Goal: Task Accomplishment & Management: Use online tool/utility

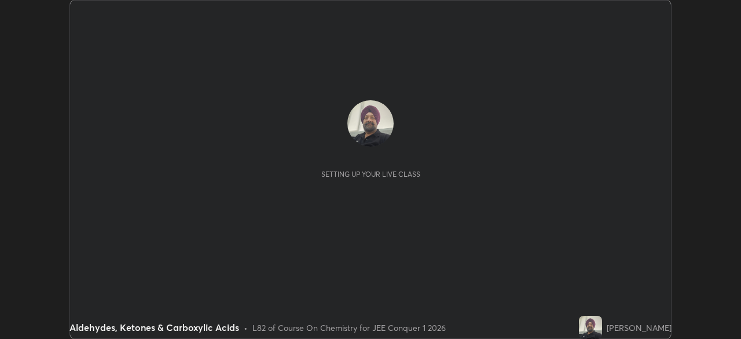
scroll to position [339, 741]
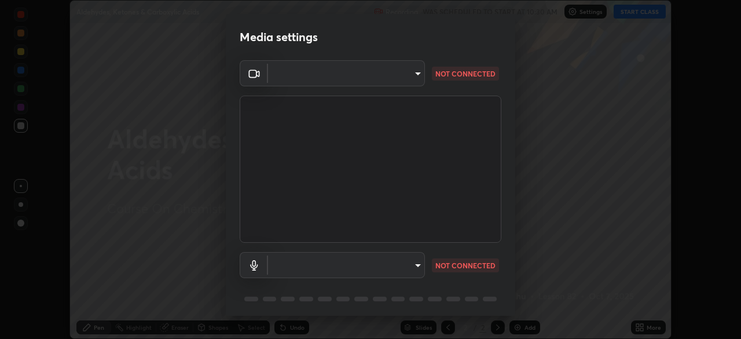
type input "30251ce0796c2ee0dc5d2d3dd8c2e2a63244bb54eceb0ee1850135d5fd661110"
type input "default"
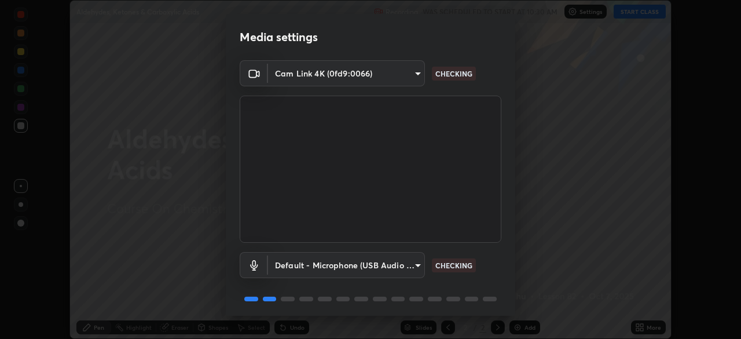
scroll to position [41, 0]
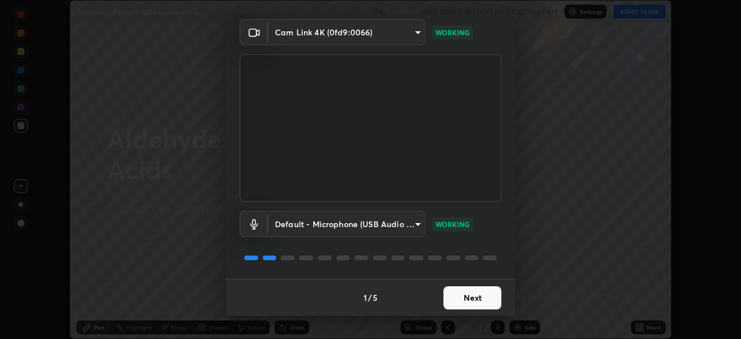
click at [460, 292] on button "Next" at bounding box center [473, 297] width 58 height 23
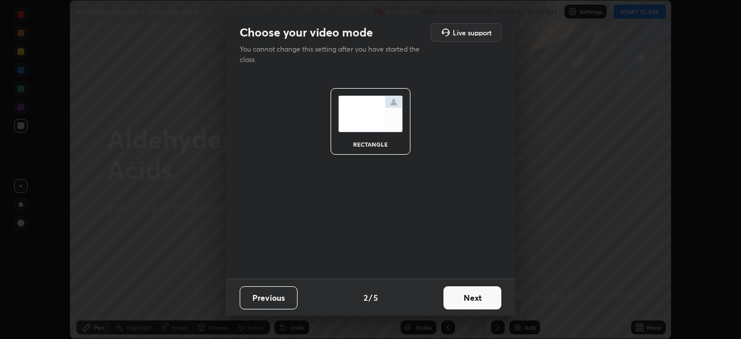
click at [455, 299] on button "Next" at bounding box center [473, 297] width 58 height 23
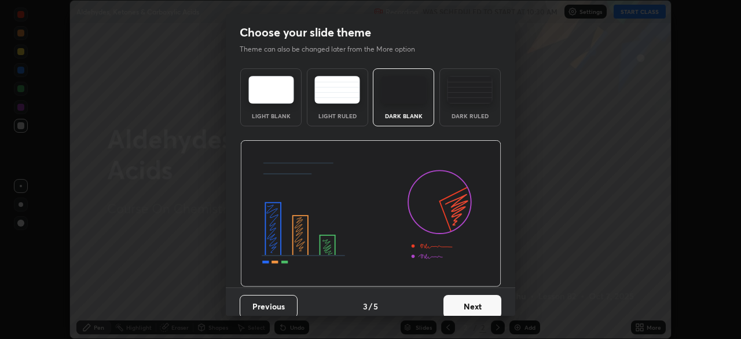
click at [456, 306] on button "Next" at bounding box center [473, 306] width 58 height 23
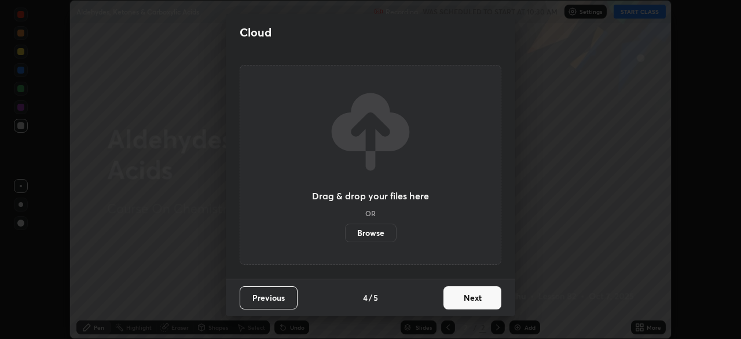
click at [461, 305] on button "Next" at bounding box center [473, 297] width 58 height 23
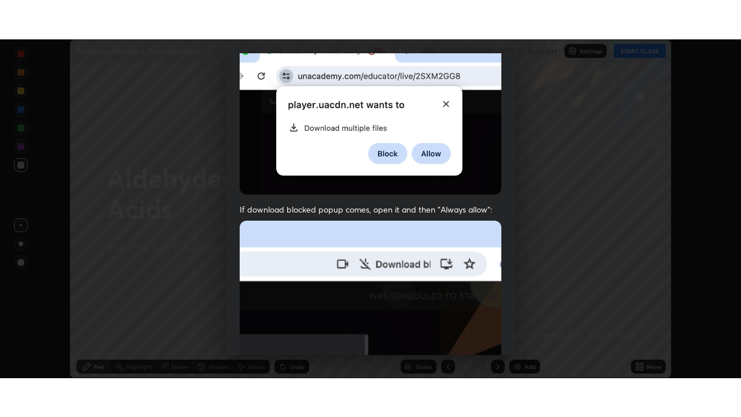
scroll to position [277, 0]
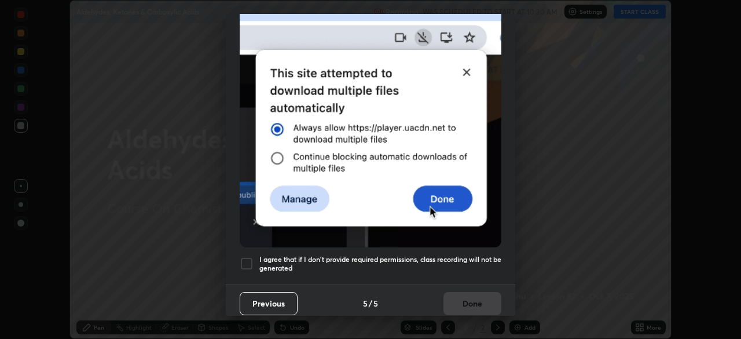
click at [246, 257] on div at bounding box center [247, 264] width 14 height 14
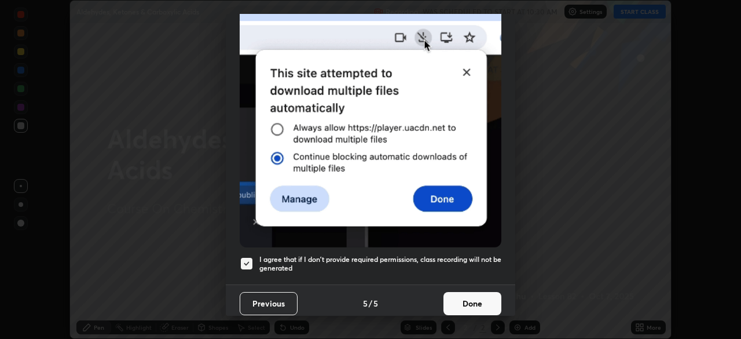
click at [467, 297] on button "Done" at bounding box center [473, 303] width 58 height 23
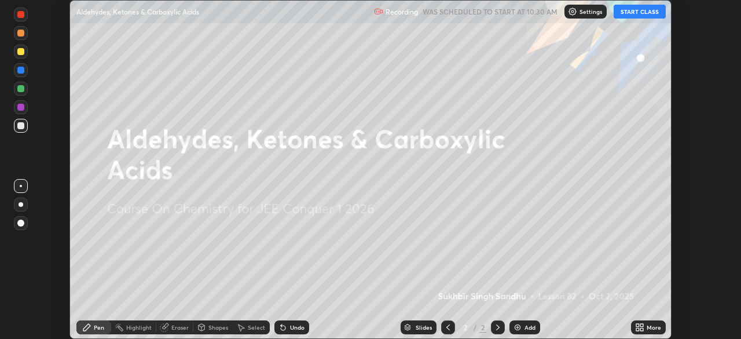
click at [525, 328] on div "Add" at bounding box center [530, 327] width 11 height 6
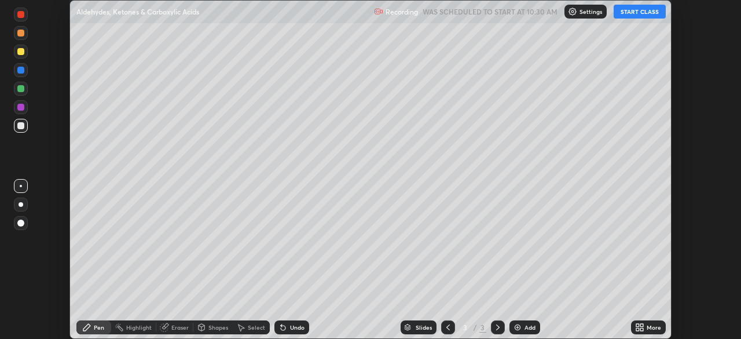
click at [638, 325] on icon at bounding box center [637, 325] width 3 height 3
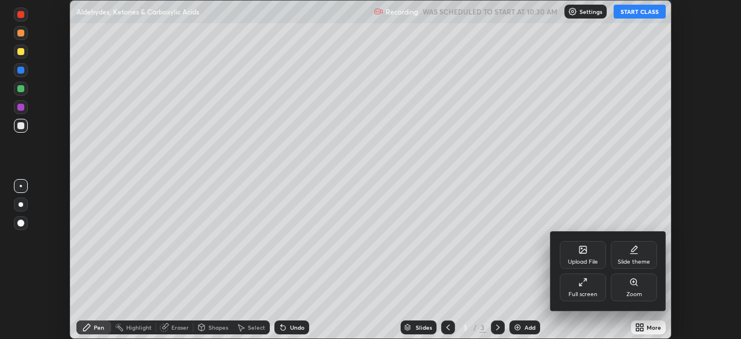
click at [580, 288] on div "Full screen" at bounding box center [583, 287] width 46 height 28
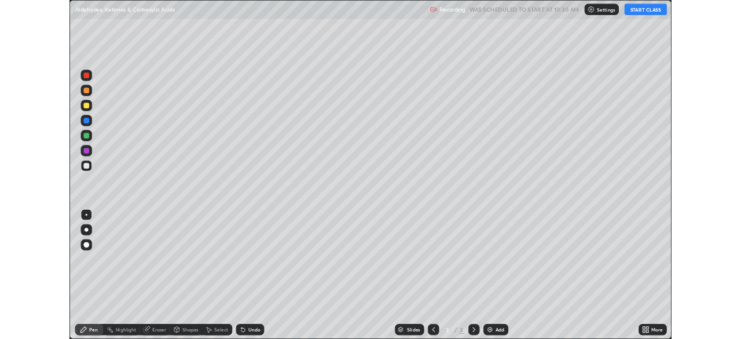
scroll to position [417, 741]
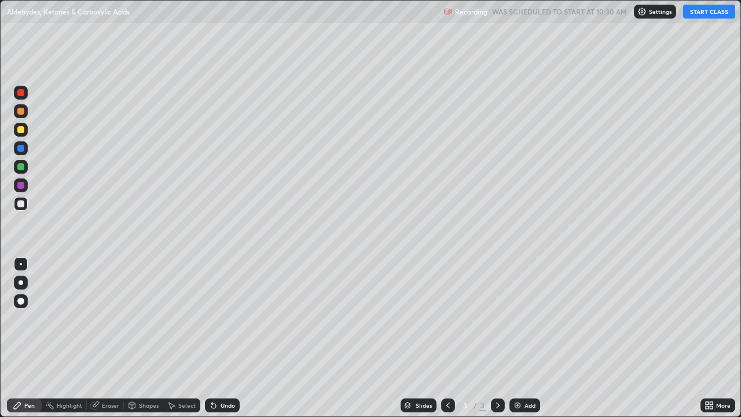
click at [702, 13] on button "START CLASS" at bounding box center [709, 12] width 52 height 14
click at [230, 338] on div "Undo" at bounding box center [228, 405] width 14 height 6
click at [232, 338] on div "Undo" at bounding box center [228, 405] width 14 height 6
click at [233, 338] on div "Undo" at bounding box center [222, 405] width 35 height 14
click at [234, 338] on div "Undo" at bounding box center [222, 405] width 35 height 14
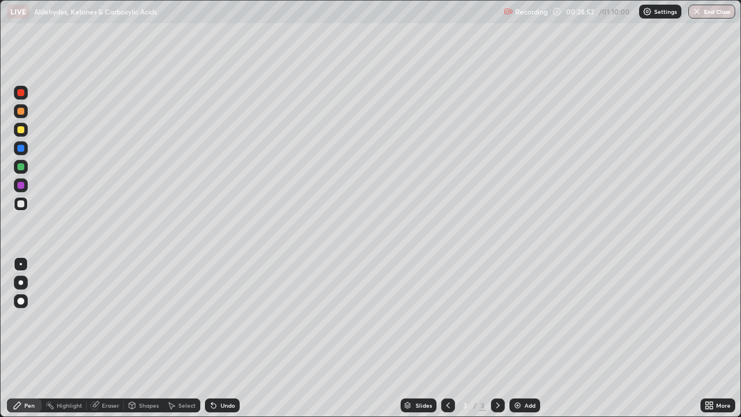
click at [17, 165] on div at bounding box center [20, 166] width 7 height 7
click at [513, 338] on img at bounding box center [517, 405] width 9 height 9
click at [447, 338] on icon at bounding box center [448, 405] width 9 height 9
click at [497, 338] on icon at bounding box center [497, 405] width 9 height 9
click at [528, 338] on div "Add" at bounding box center [530, 405] width 11 height 6
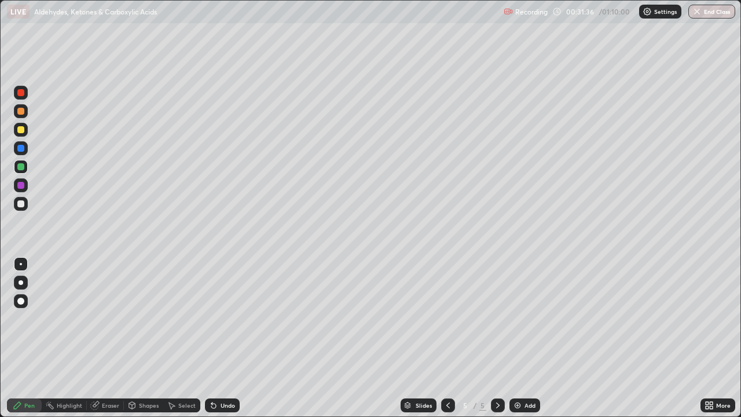
click at [22, 204] on div at bounding box center [20, 203] width 7 height 7
click at [226, 338] on div "Undo" at bounding box center [222, 405] width 35 height 14
click at [522, 338] on div "Add" at bounding box center [525, 405] width 31 height 14
click at [19, 169] on div at bounding box center [20, 166] width 7 height 7
click at [225, 338] on div "Undo" at bounding box center [228, 405] width 14 height 6
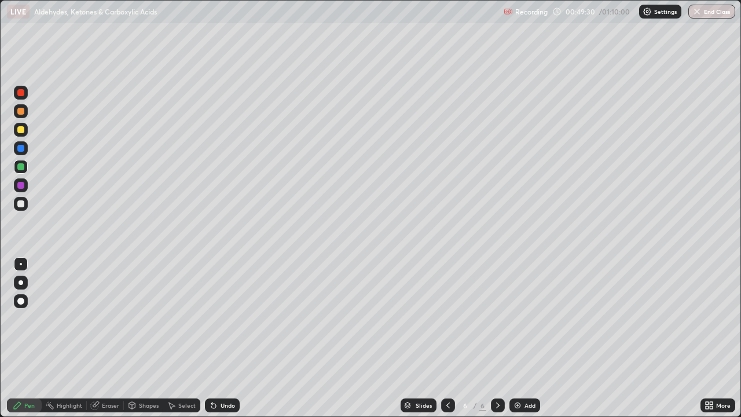
click at [497, 338] on icon at bounding box center [497, 405] width 9 height 9
click at [447, 338] on icon at bounding box center [448, 405] width 9 height 9
click at [448, 338] on icon at bounding box center [448, 405] width 9 height 9
click at [496, 338] on icon at bounding box center [497, 405] width 9 height 9
click at [533, 338] on div "Add" at bounding box center [530, 405] width 11 height 6
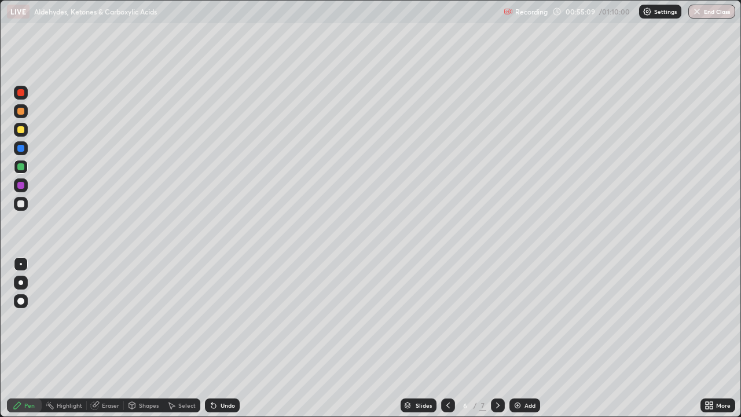
click at [233, 338] on div "Undo" at bounding box center [228, 405] width 14 height 6
click at [235, 338] on div "Undo" at bounding box center [222, 405] width 35 height 14
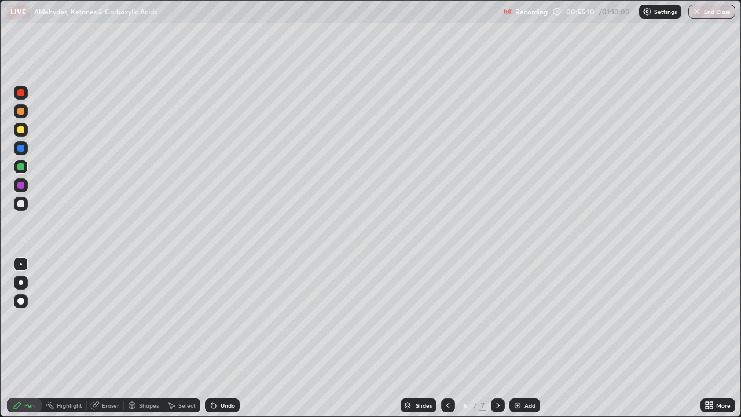
click at [235, 338] on div "Undo" at bounding box center [222, 405] width 35 height 14
click at [231, 338] on div "Undo" at bounding box center [222, 405] width 35 height 14
click at [230, 338] on div "Undo" at bounding box center [222, 405] width 35 height 14
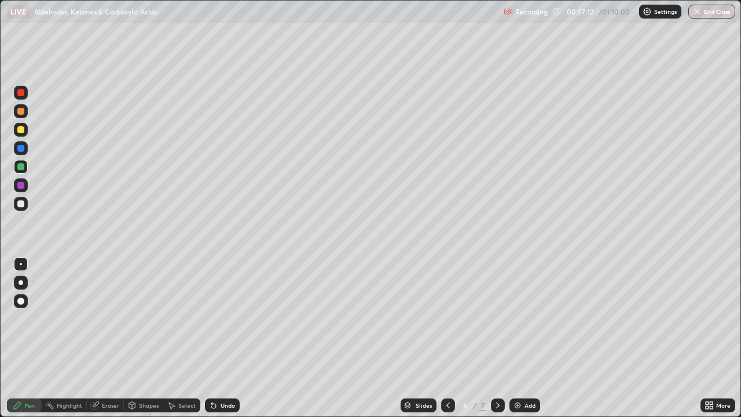
click at [225, 338] on div "Undo" at bounding box center [228, 405] width 14 height 6
click at [226, 338] on div "Undo" at bounding box center [228, 405] width 14 height 6
click at [229, 338] on div "Undo" at bounding box center [228, 405] width 14 height 6
click at [222, 338] on div "Undo" at bounding box center [228, 405] width 14 height 6
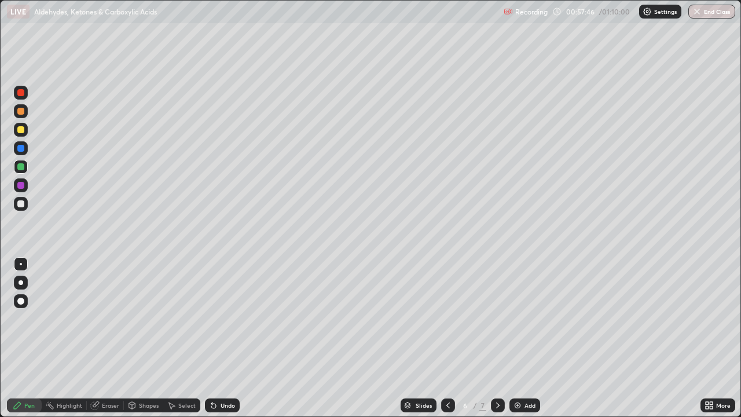
click at [228, 338] on div "Undo" at bounding box center [228, 405] width 14 height 6
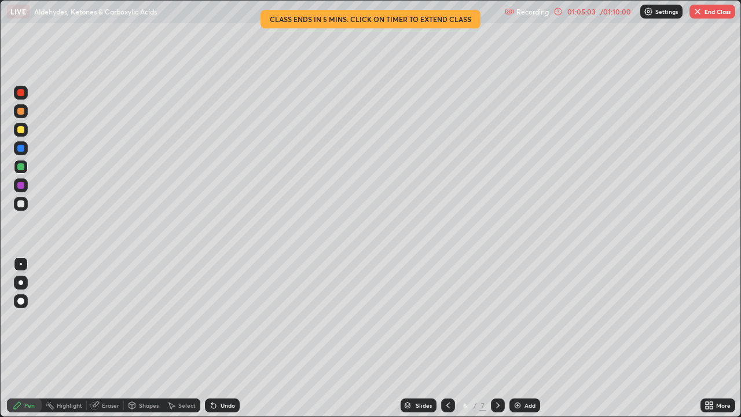
click at [21, 131] on div at bounding box center [20, 129] width 7 height 7
click at [699, 9] on img "button" at bounding box center [697, 11] width 9 height 9
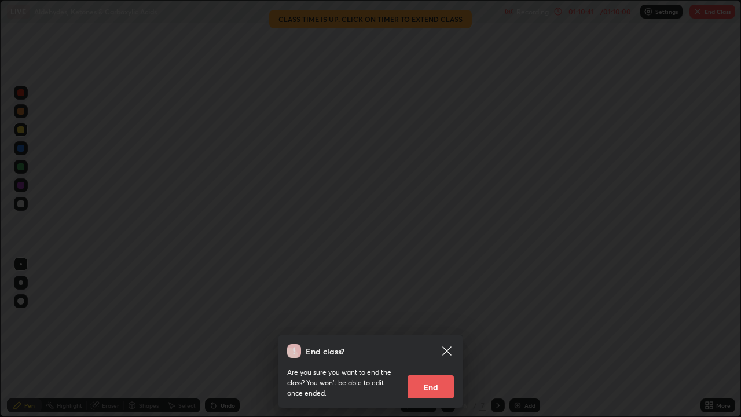
click at [433, 338] on button "End" at bounding box center [431, 386] width 46 height 23
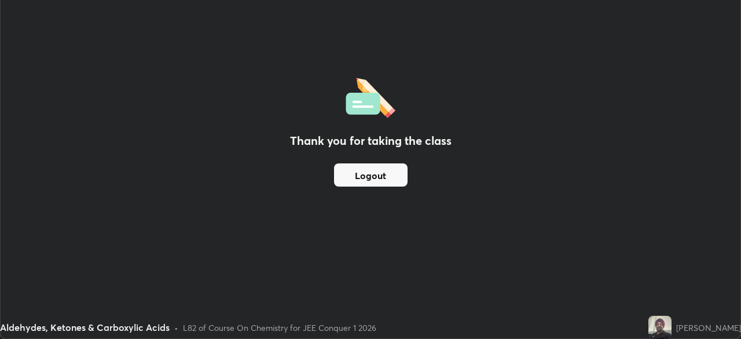
scroll to position [57573, 57170]
